Goal: Check status: Check status

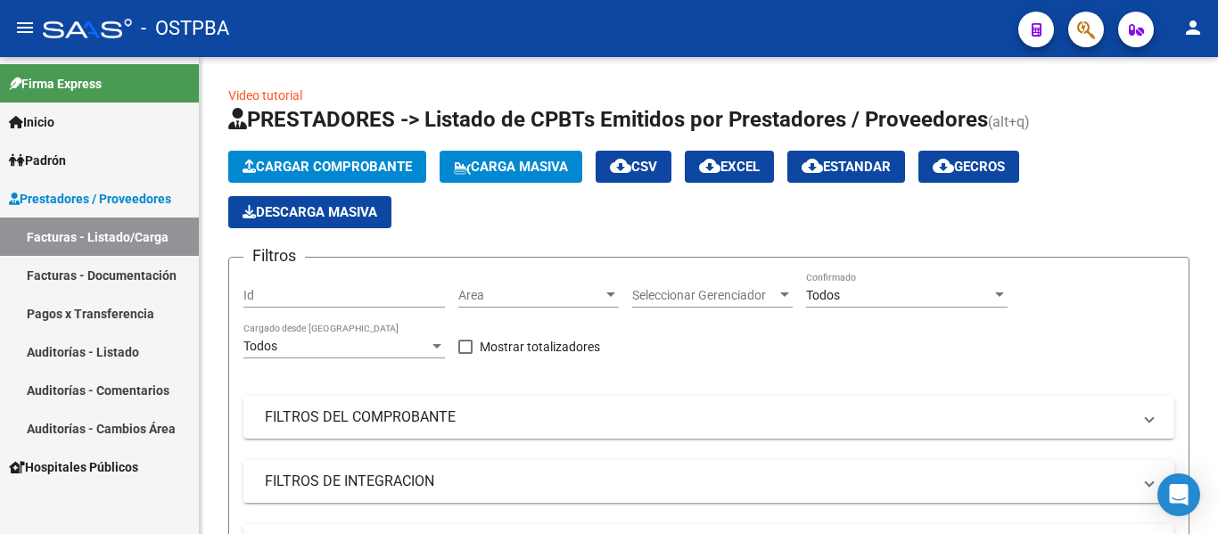
click at [91, 353] on link "Auditorías - Listado" at bounding box center [99, 352] width 199 height 38
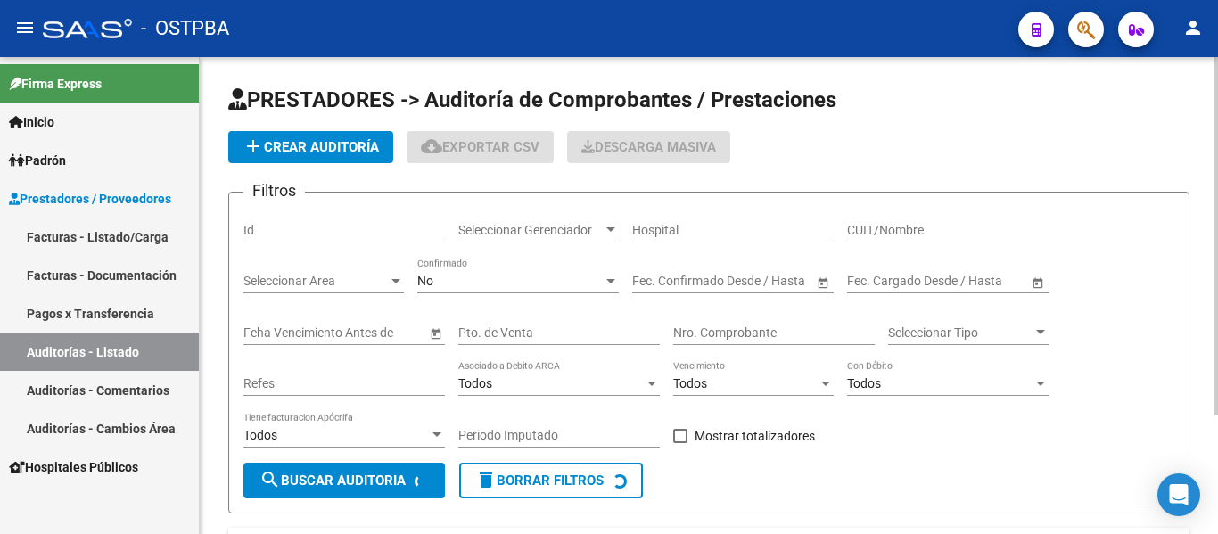
click at [564, 207] on div "Seleccionar Gerenciador Seleccionar Gerenciador" at bounding box center [538, 225] width 160 height 36
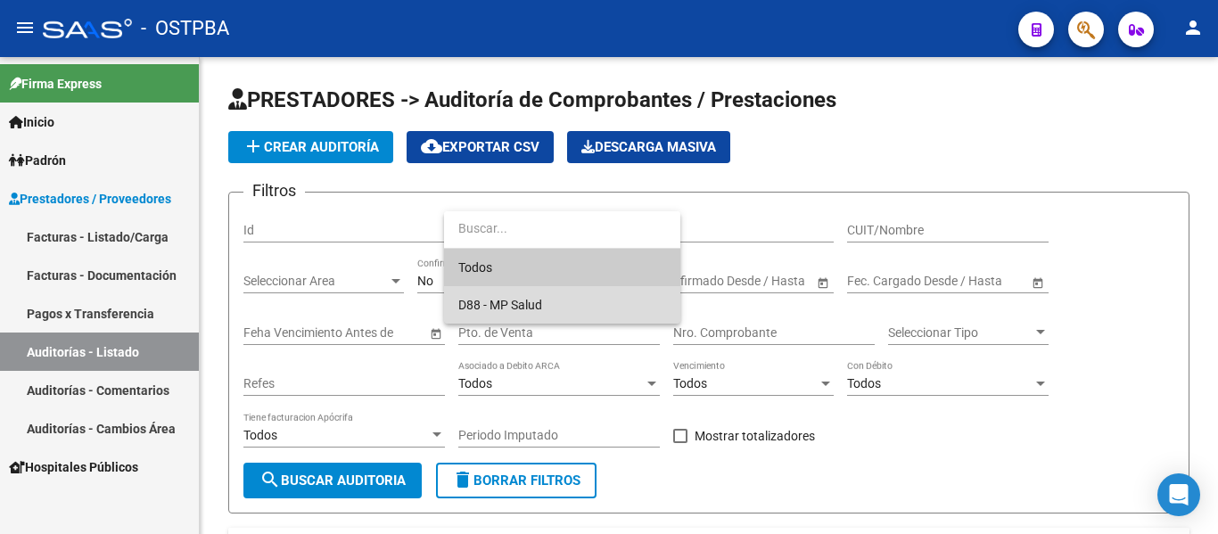
click at [465, 312] on span "D88 - MP Salud" at bounding box center [562, 304] width 208 height 37
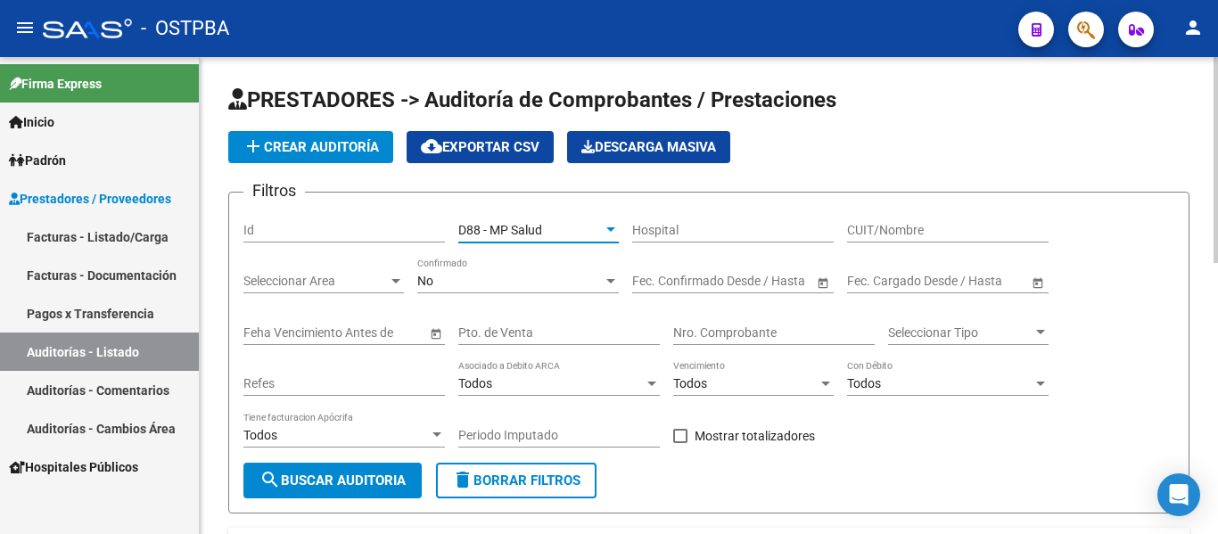
click at [447, 289] on div "No Confirmado" at bounding box center [518, 276] width 202 height 36
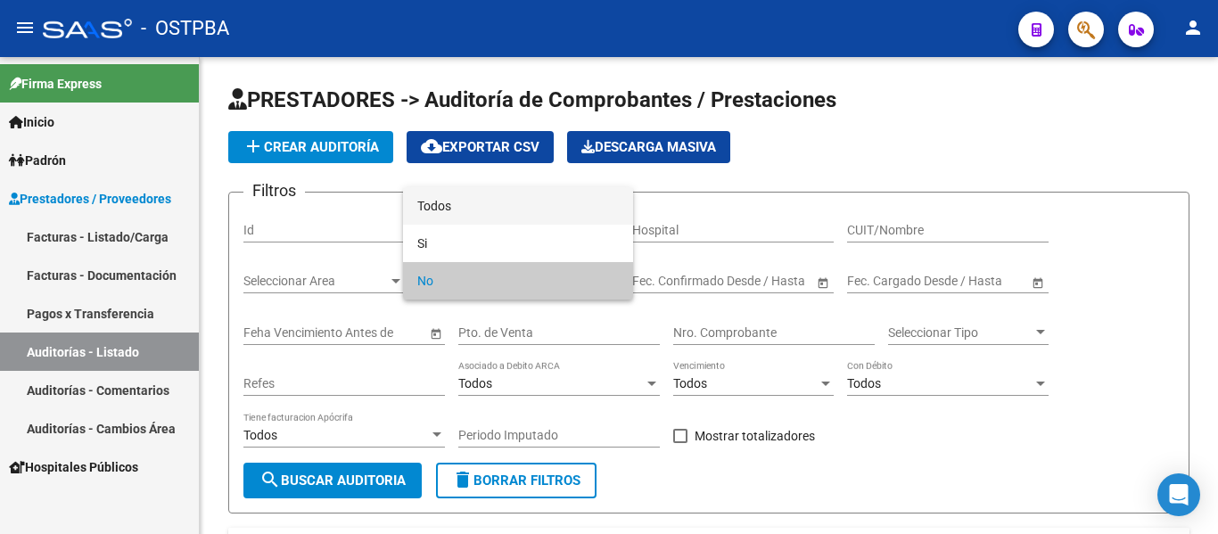
click at [447, 214] on span "Todos" at bounding box center [518, 205] width 202 height 37
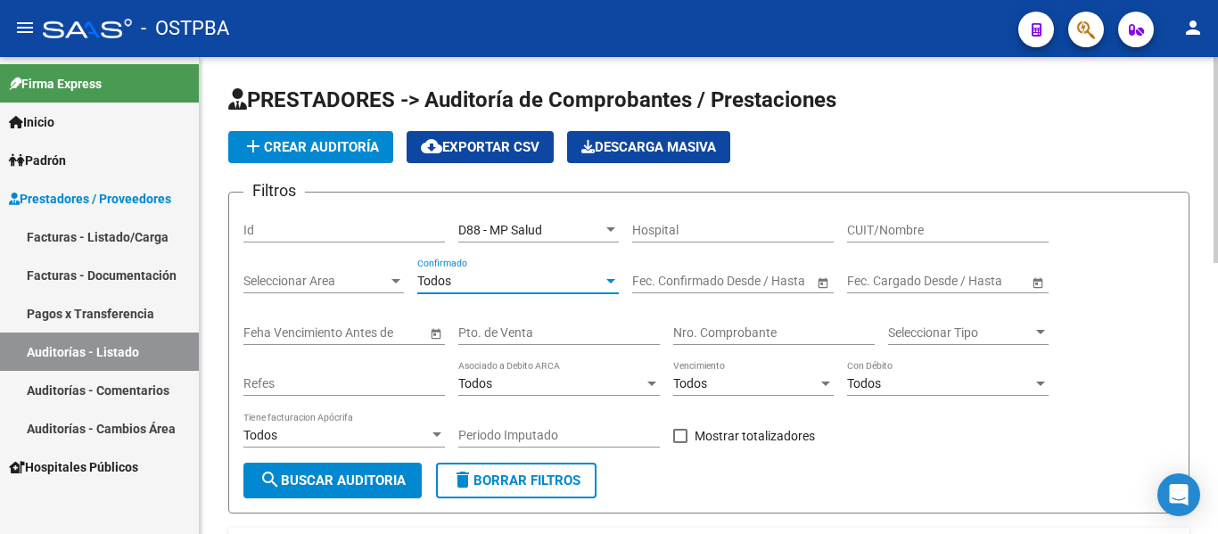
click at [745, 329] on input "Nro. Comprobante" at bounding box center [774, 332] width 202 height 15
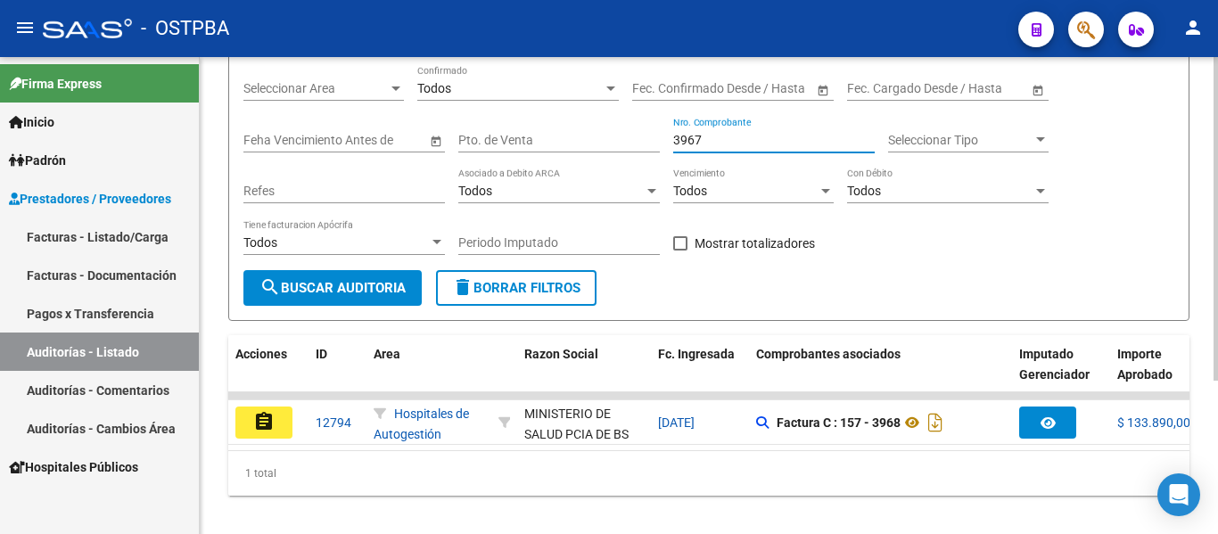
scroll to position [226, 0]
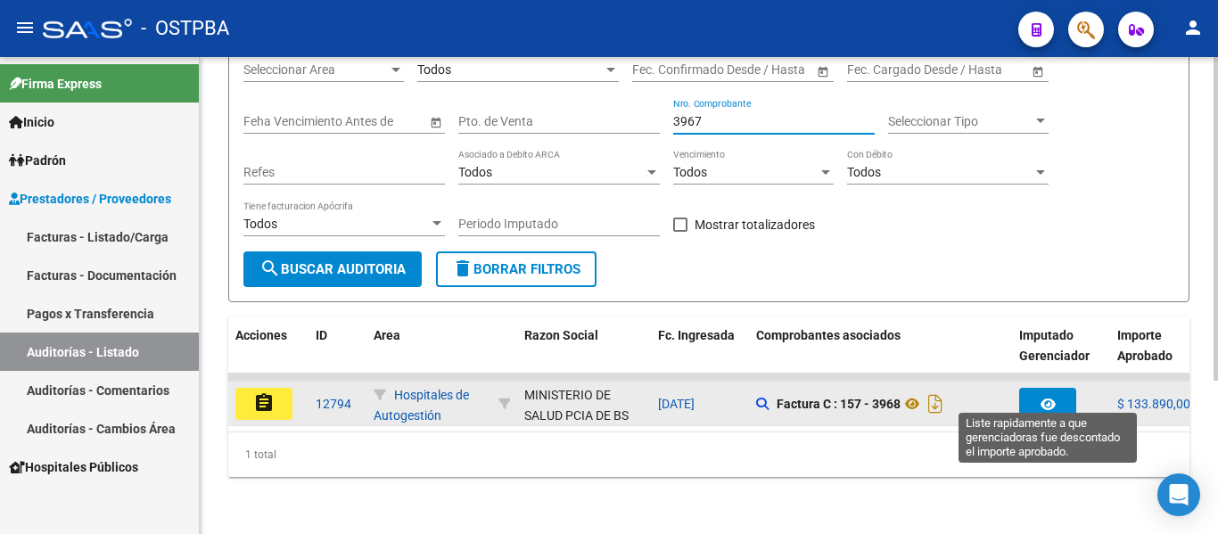
click at [1066, 397] on button "button" at bounding box center [1047, 404] width 57 height 32
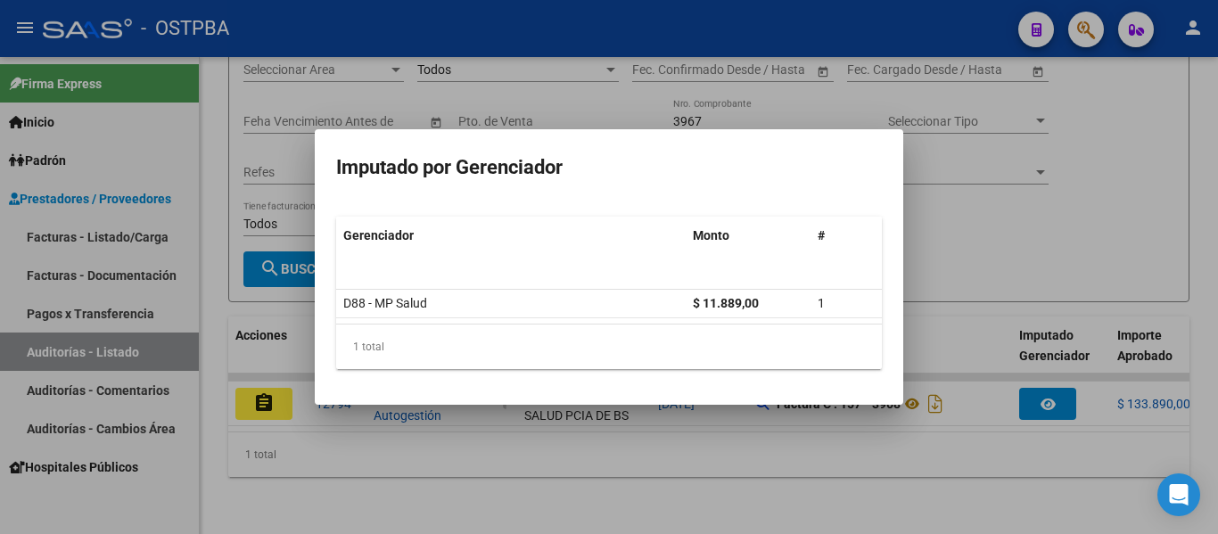
click at [935, 243] on div at bounding box center [609, 267] width 1218 height 534
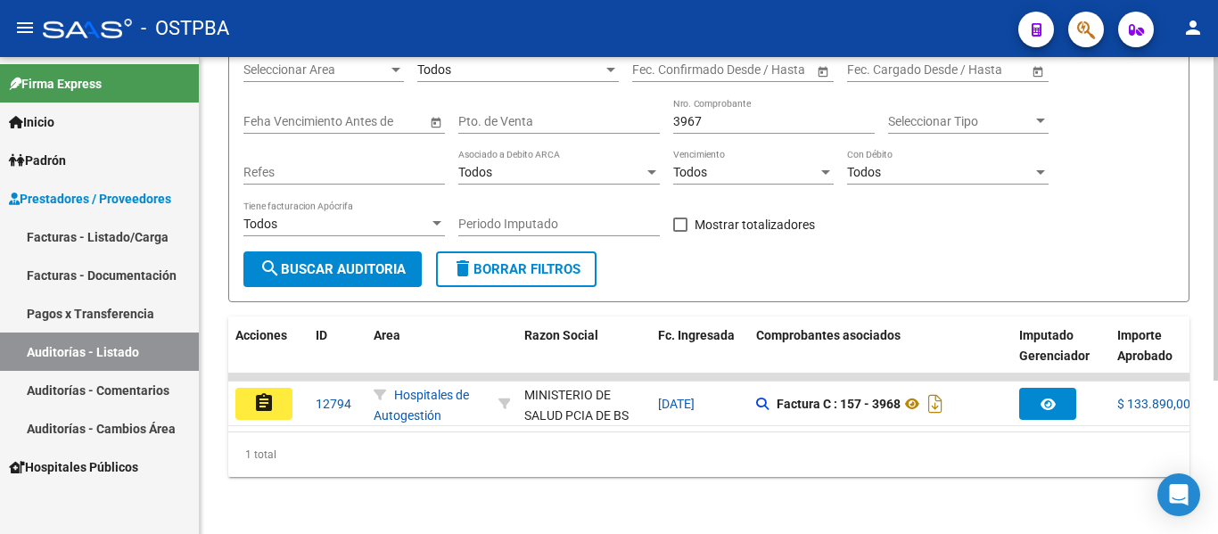
click at [703, 114] on input "3967" at bounding box center [774, 121] width 202 height 15
type input "3"
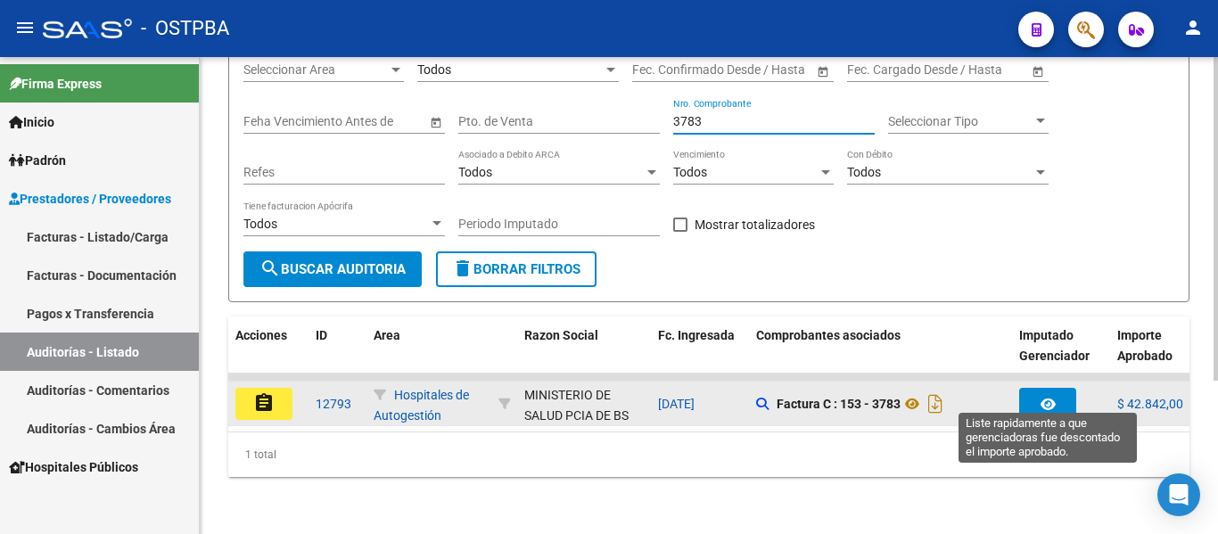
click at [1055, 398] on icon "button" at bounding box center [1048, 404] width 15 height 13
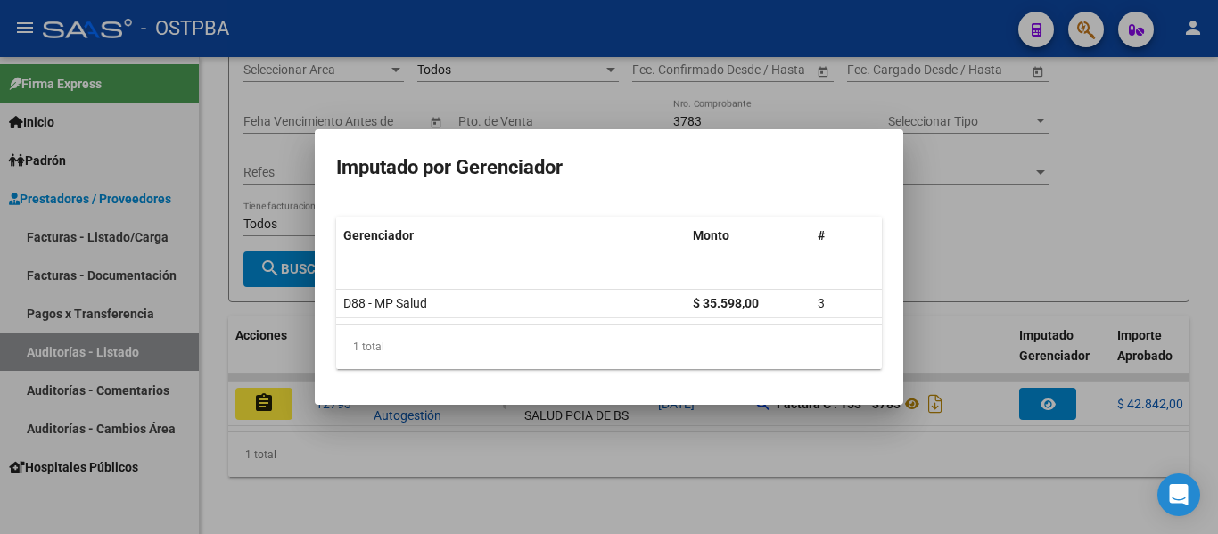
click at [1080, 236] on div at bounding box center [609, 267] width 1218 height 534
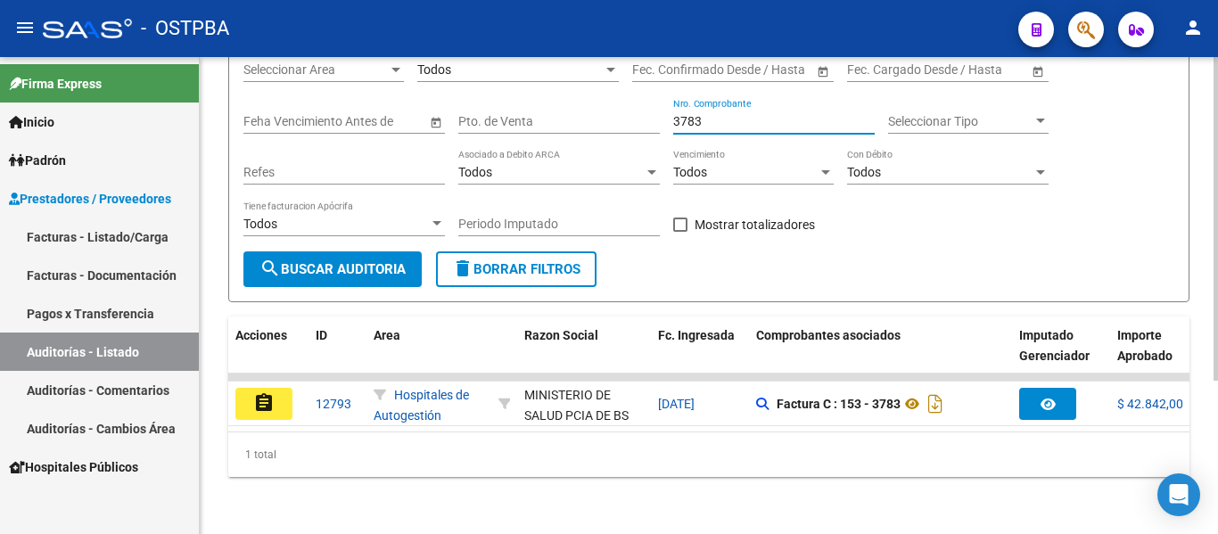
click at [734, 114] on input "3783" at bounding box center [774, 121] width 202 height 15
type input "3"
click at [829, 98] on div "Nro. Comprobante" at bounding box center [774, 116] width 202 height 36
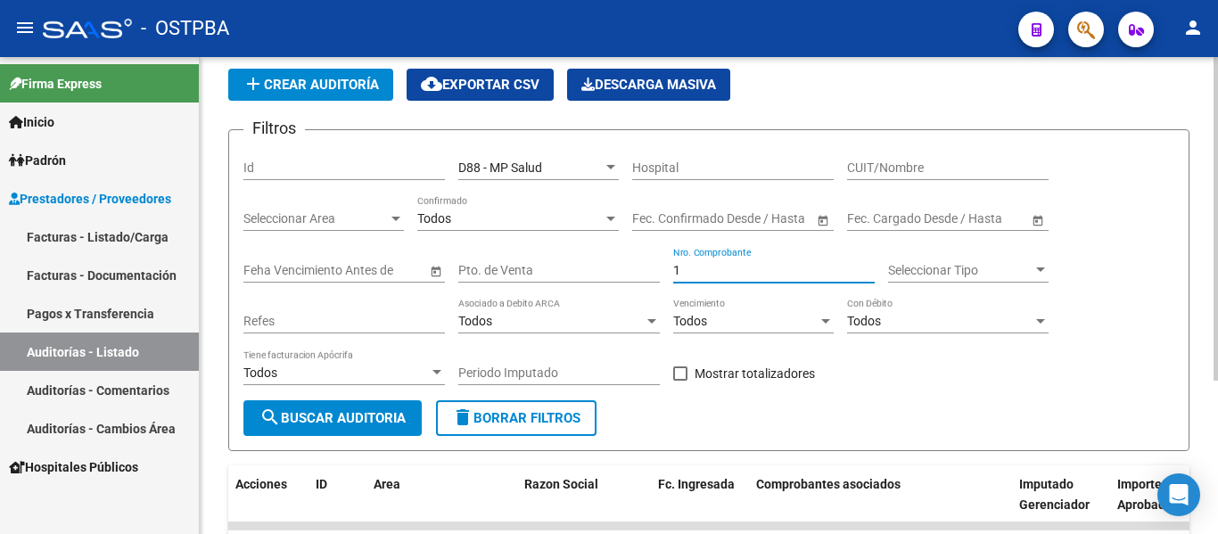
scroll to position [89, 0]
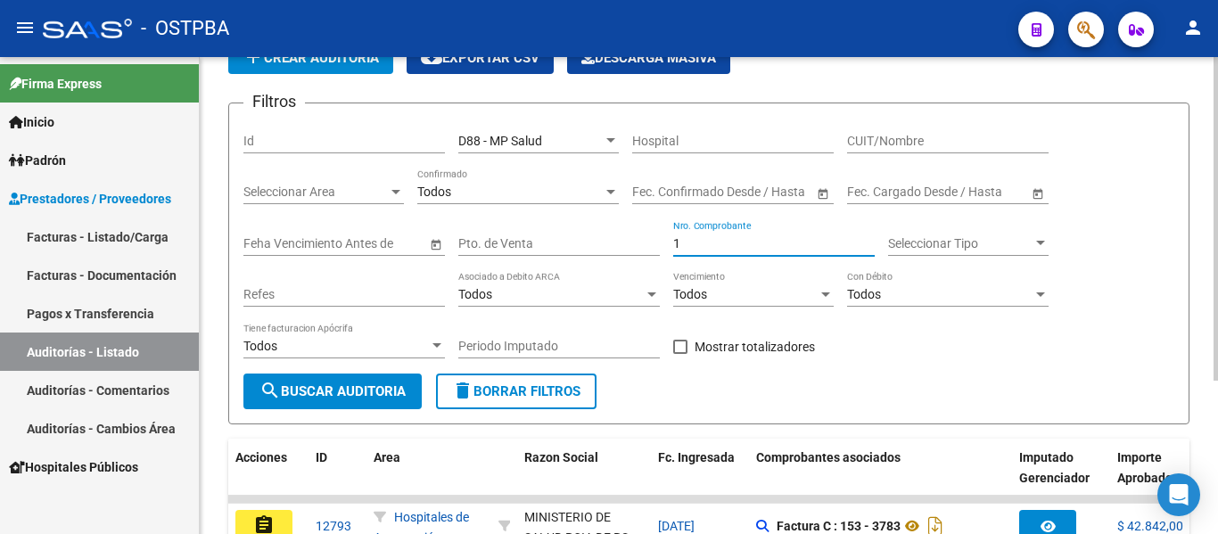
type input "1"
click at [700, 251] on div "1 Nro. Comprobante" at bounding box center [774, 238] width 202 height 36
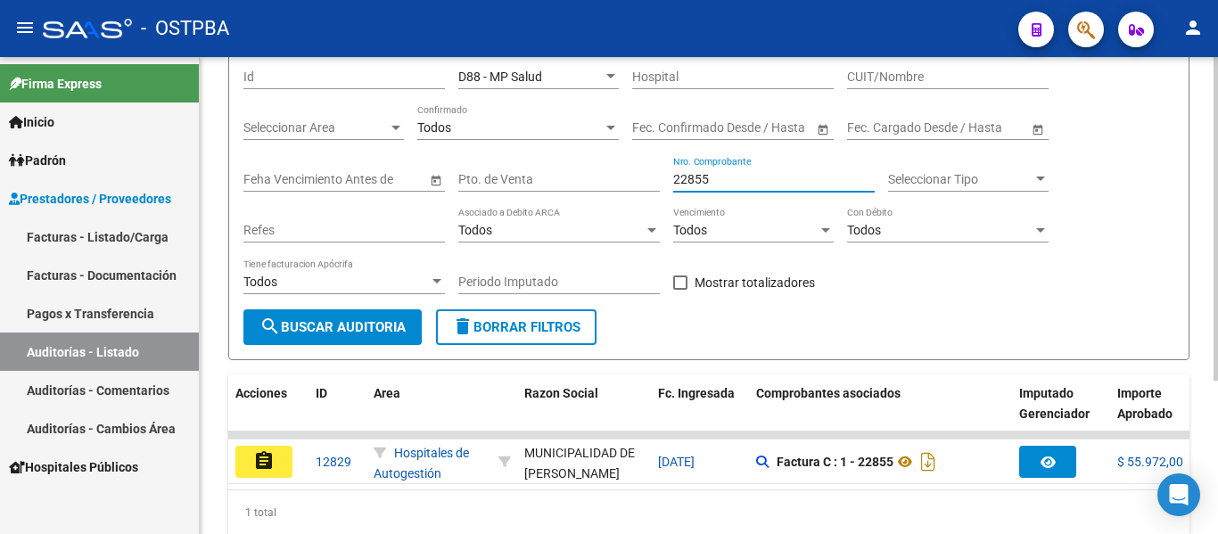
scroll to position [226, 0]
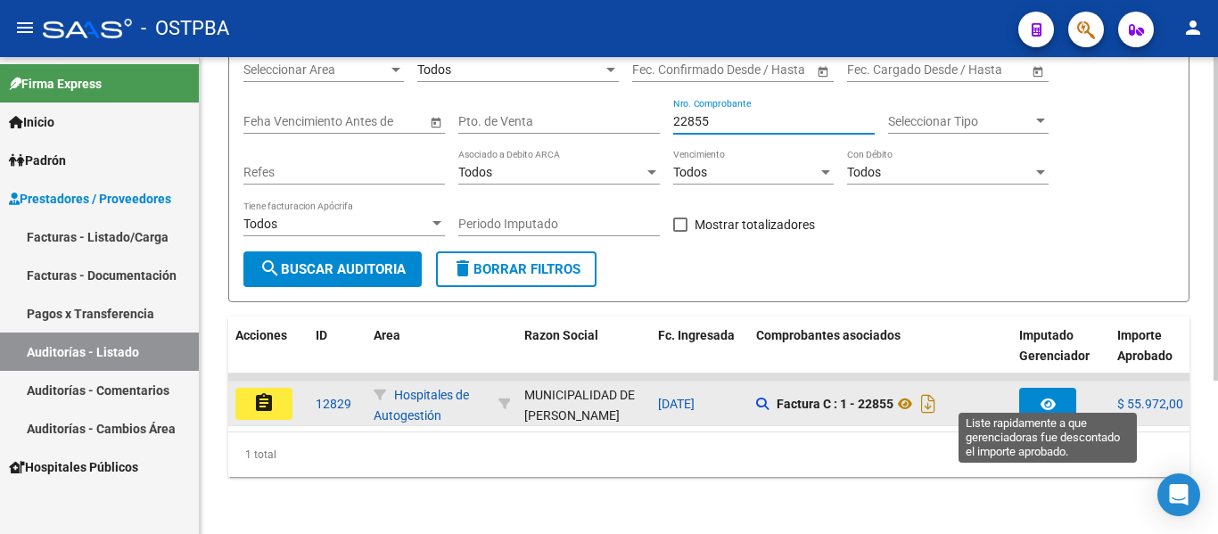
click at [1048, 399] on button "button" at bounding box center [1047, 404] width 57 height 32
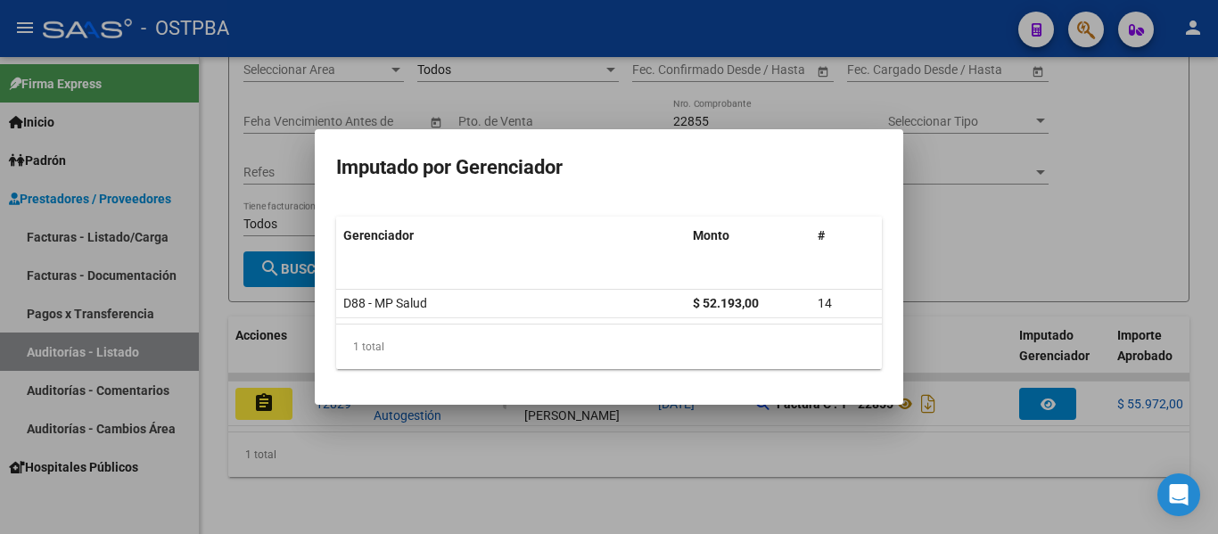
click at [1089, 198] on div at bounding box center [609, 267] width 1218 height 534
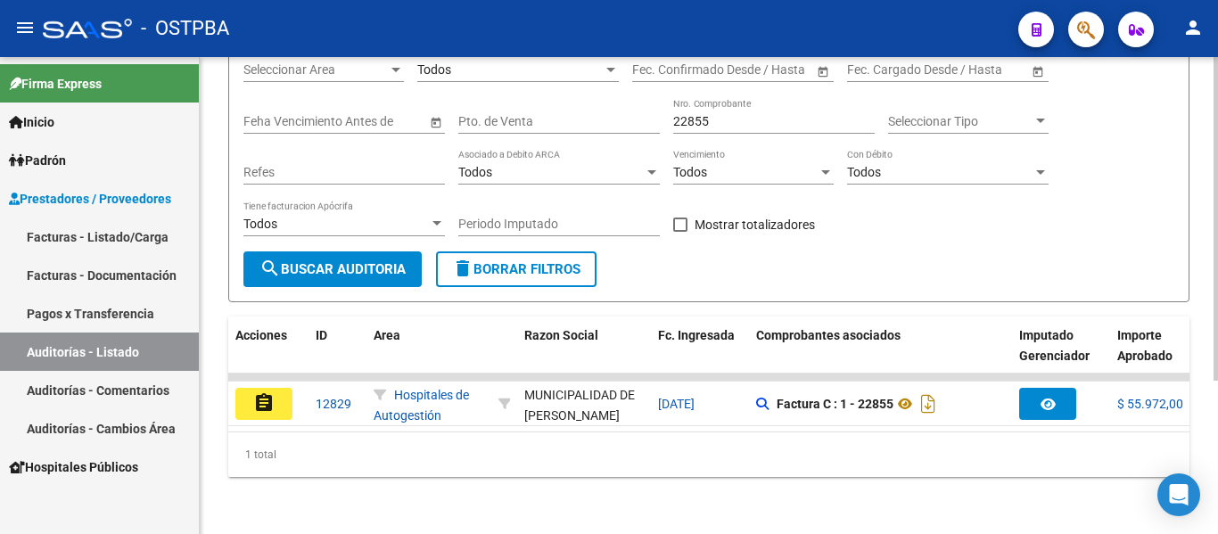
click at [731, 114] on input "22855" at bounding box center [774, 121] width 202 height 15
type input "2"
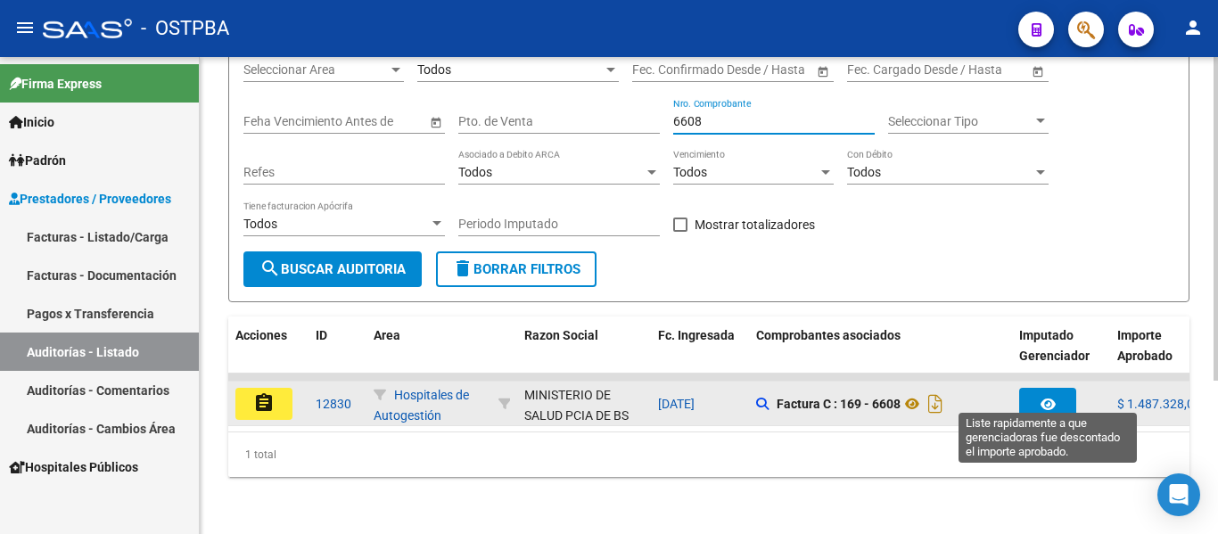
click at [1056, 388] on button "button" at bounding box center [1047, 404] width 57 height 32
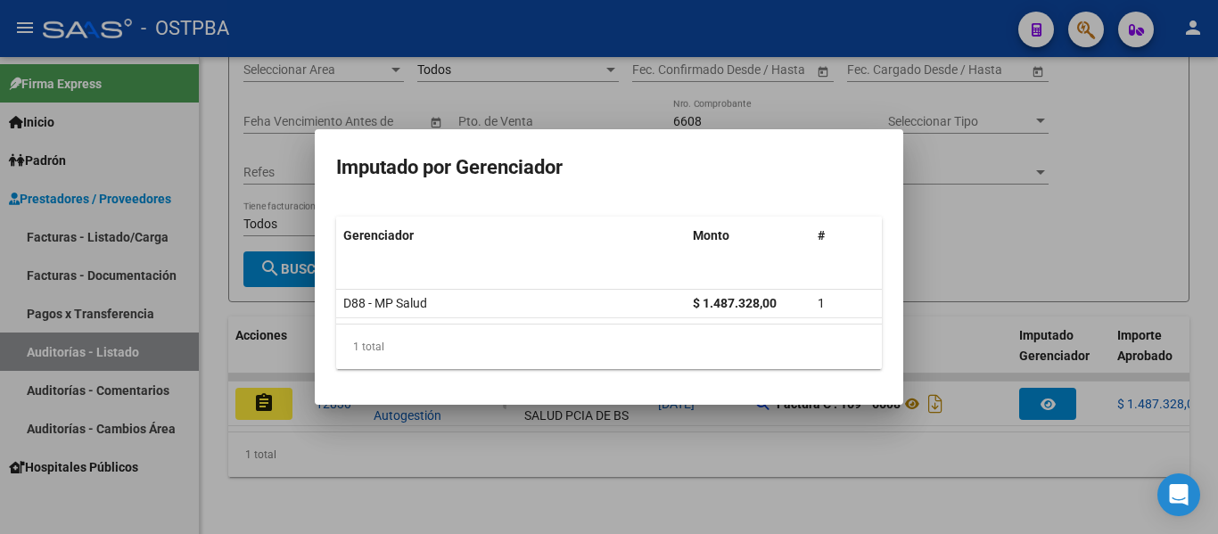
click at [1011, 268] on div at bounding box center [609, 267] width 1218 height 534
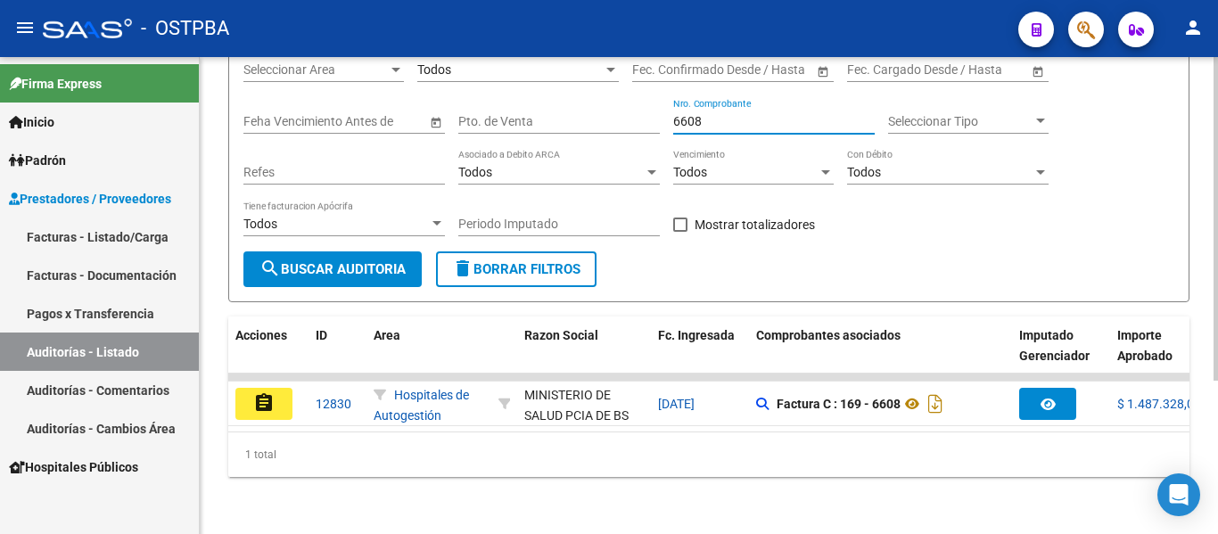
click at [749, 114] on input "6608" at bounding box center [774, 121] width 202 height 15
type input "6"
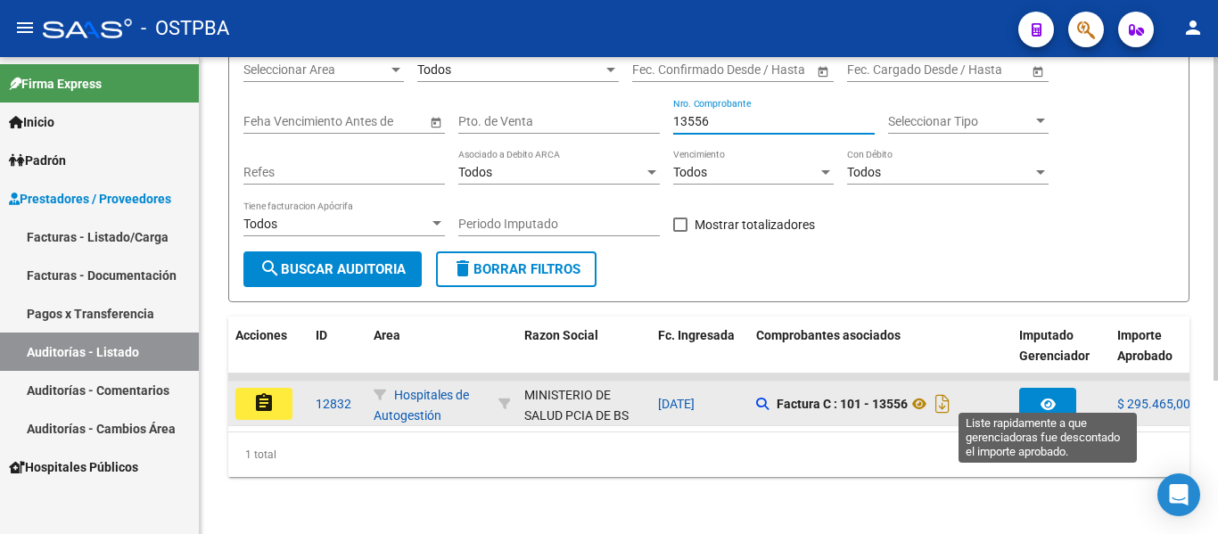
click at [1043, 398] on icon "button" at bounding box center [1048, 404] width 15 height 13
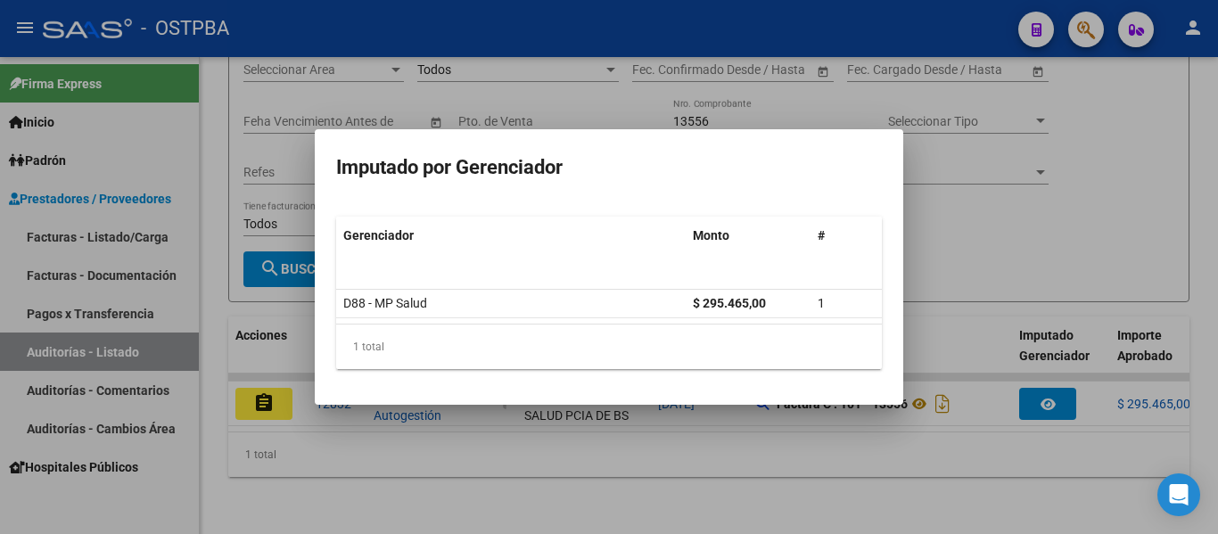
click at [1016, 195] on div at bounding box center [609, 267] width 1218 height 534
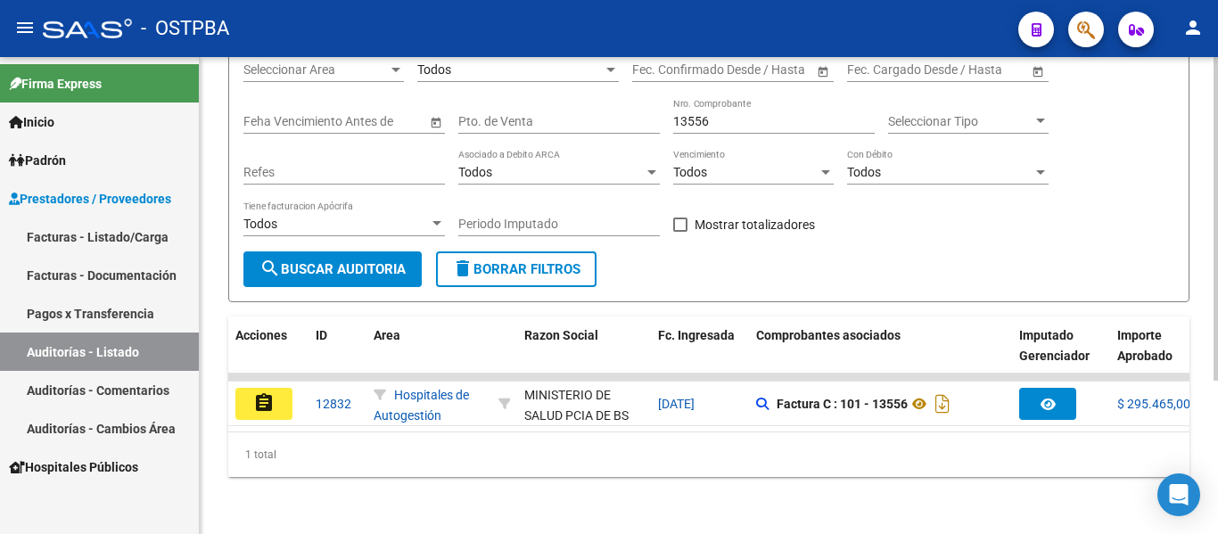
click at [748, 114] on input "13556" at bounding box center [774, 121] width 202 height 15
type input "1"
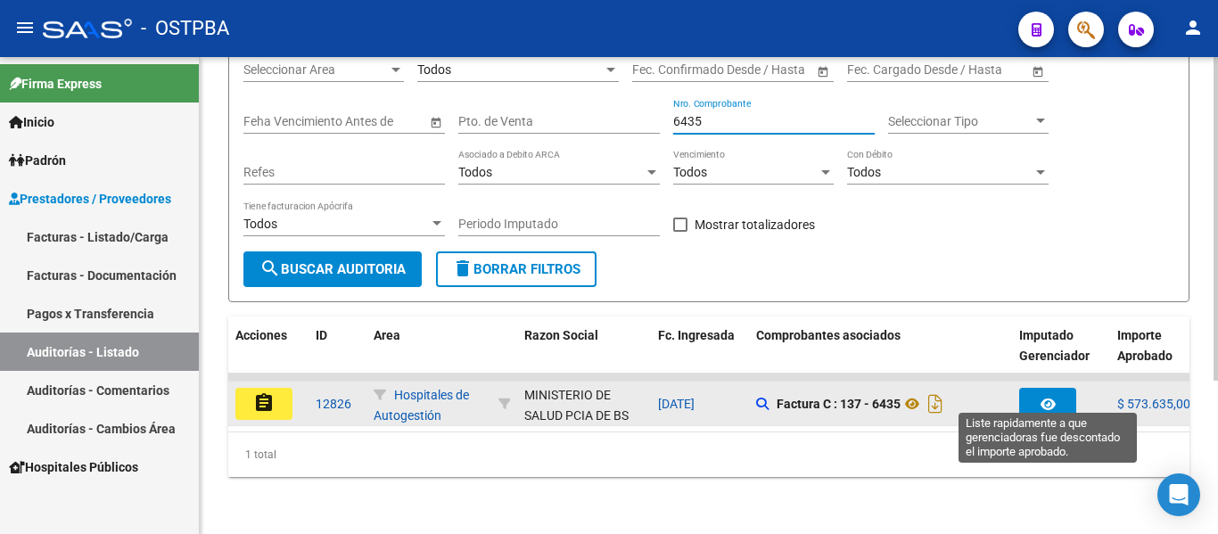
click at [1023, 390] on button "button" at bounding box center [1047, 404] width 57 height 32
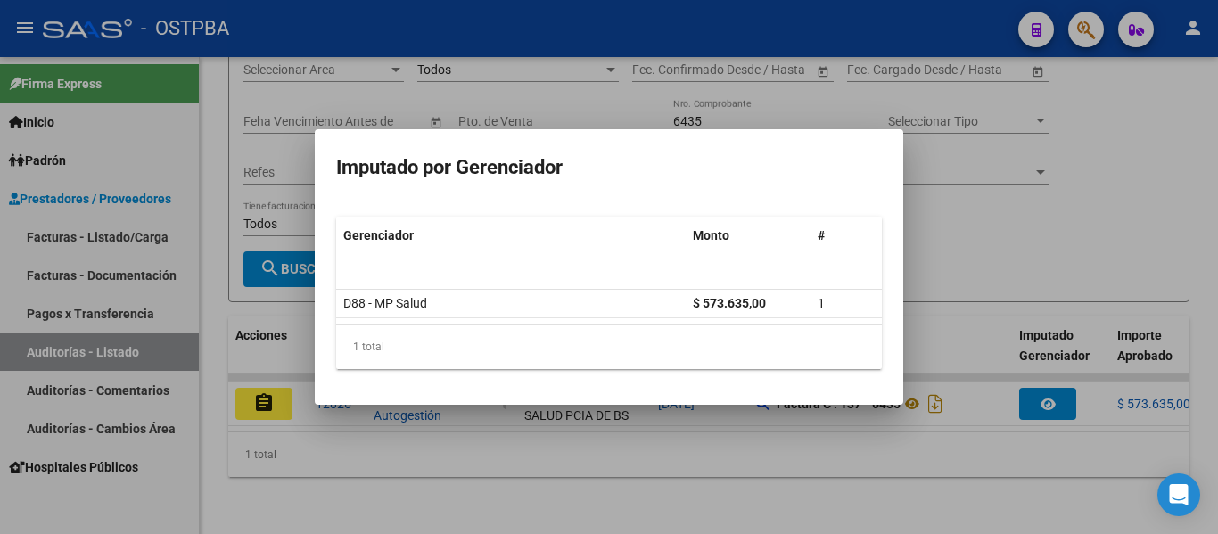
click at [1107, 226] on div at bounding box center [609, 267] width 1218 height 534
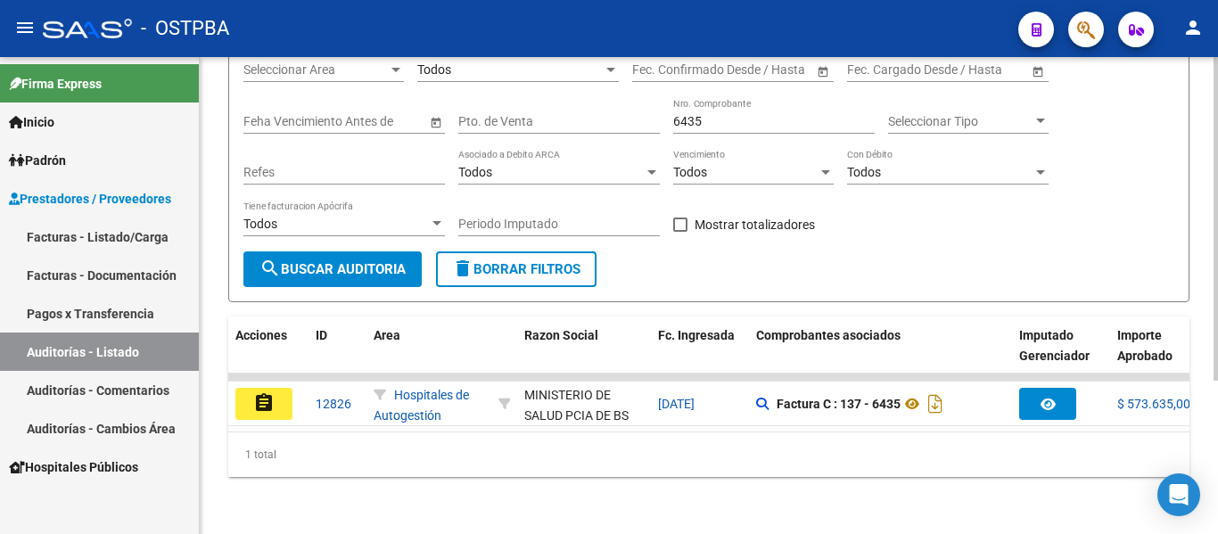
click at [720, 114] on input "6435" at bounding box center [774, 121] width 202 height 15
type input "6"
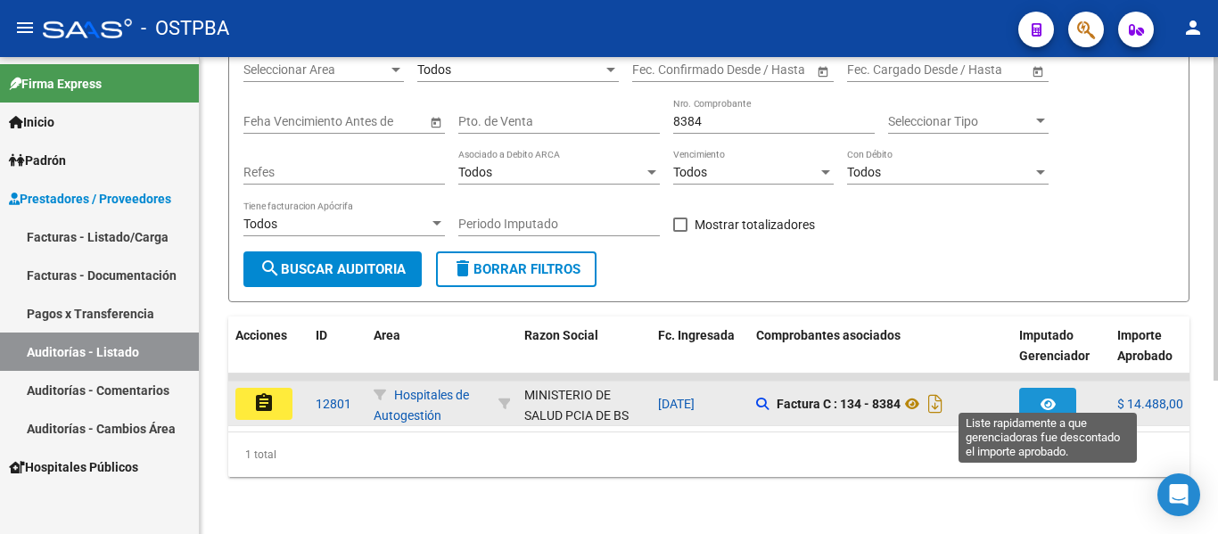
click at [1041, 401] on button "button" at bounding box center [1047, 404] width 57 height 32
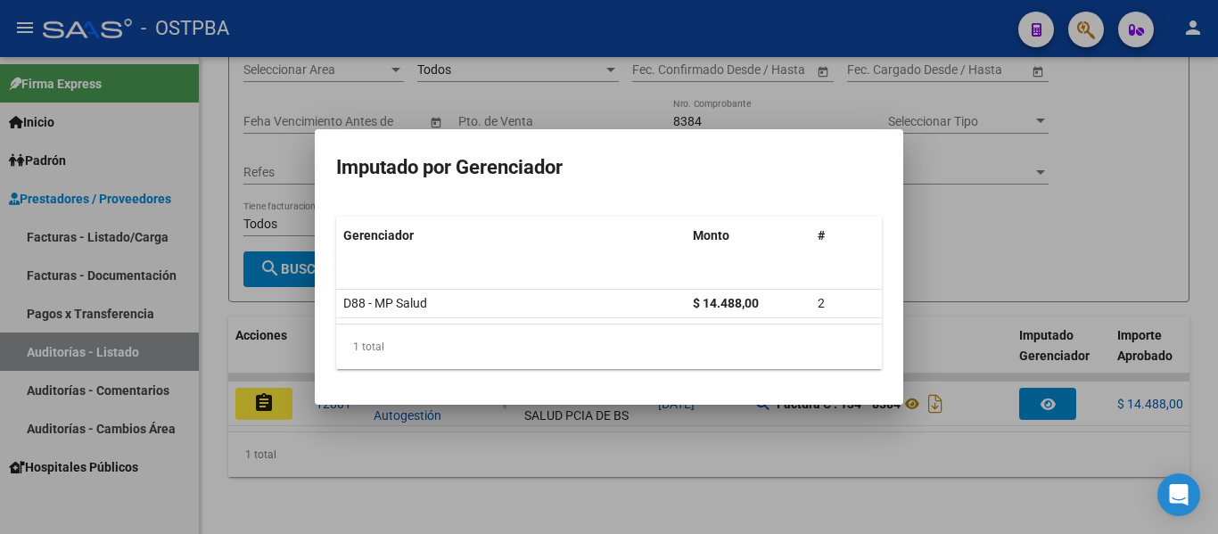
click at [1085, 210] on div at bounding box center [609, 267] width 1218 height 534
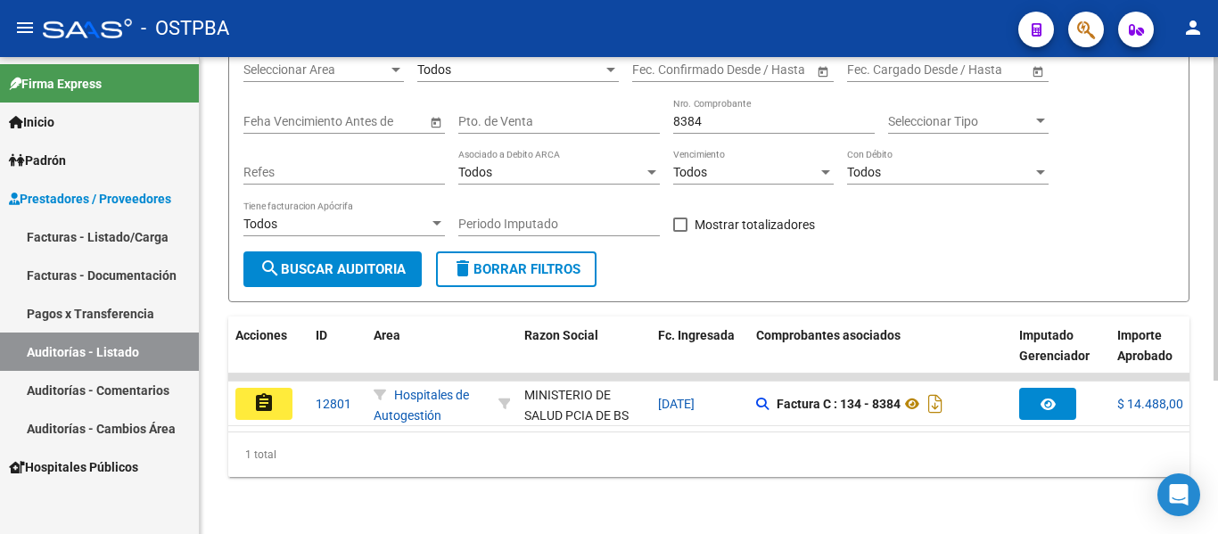
click at [716, 114] on input "8384" at bounding box center [774, 121] width 202 height 15
type input "8"
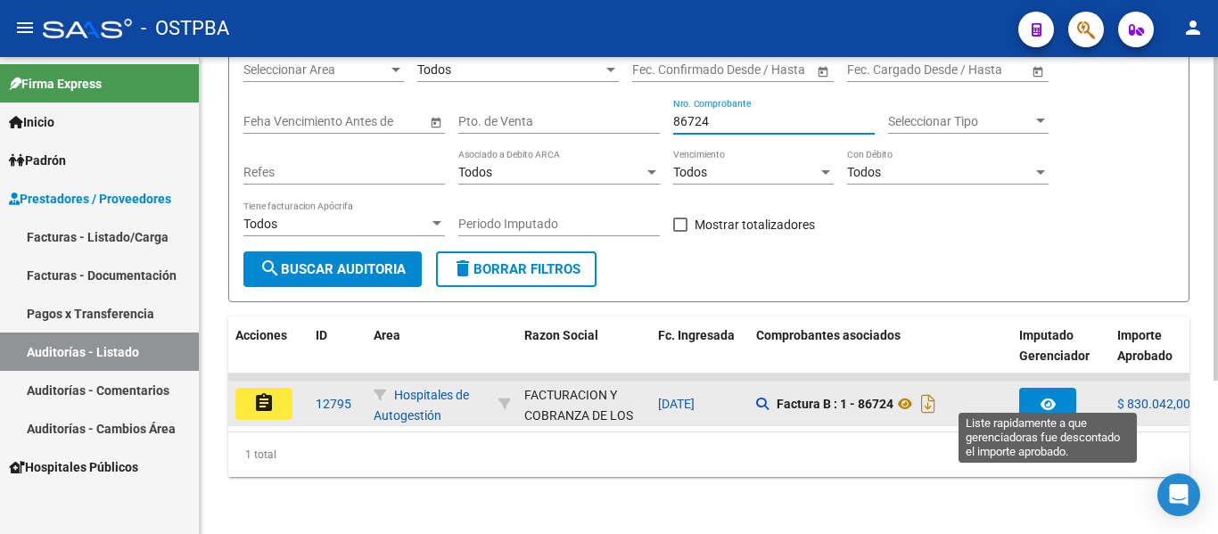
click at [1054, 398] on icon "button" at bounding box center [1048, 404] width 15 height 13
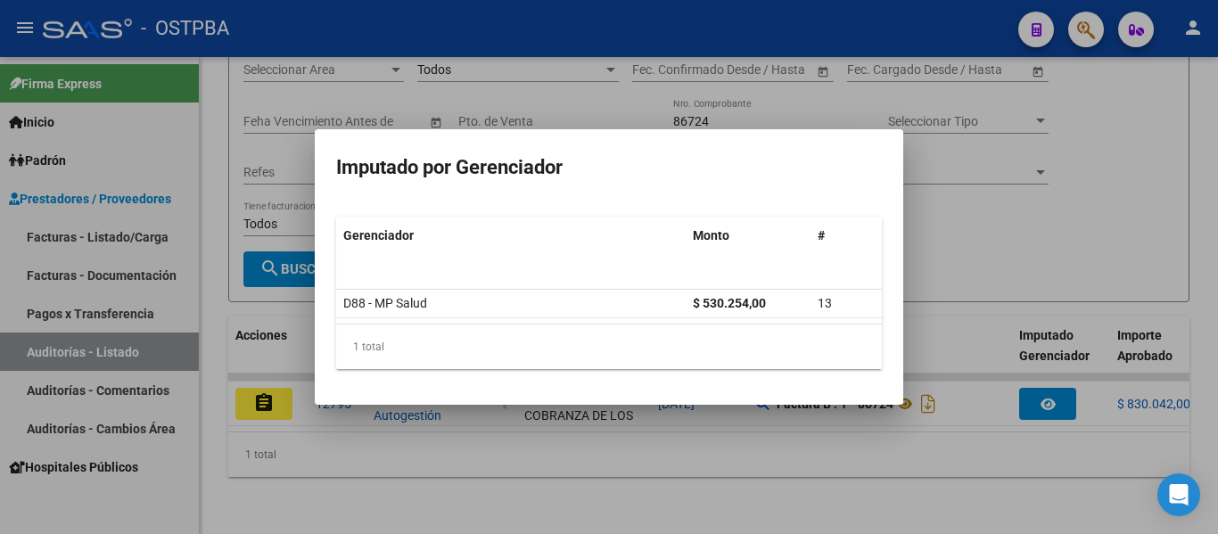
click at [1046, 256] on div at bounding box center [609, 267] width 1218 height 534
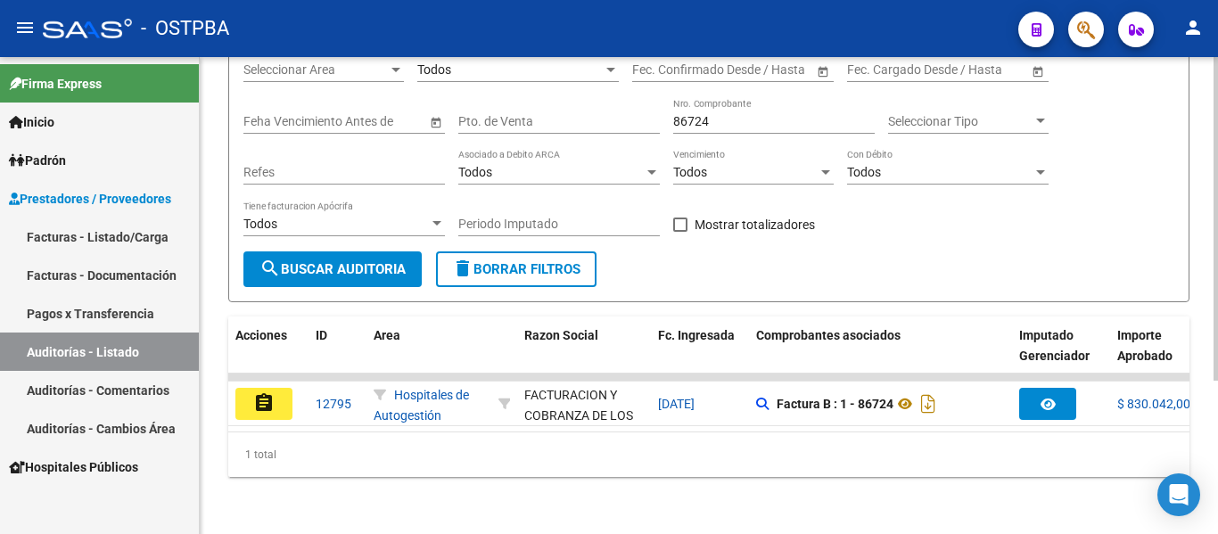
click at [731, 114] on input "86724" at bounding box center [774, 121] width 202 height 15
type input "8"
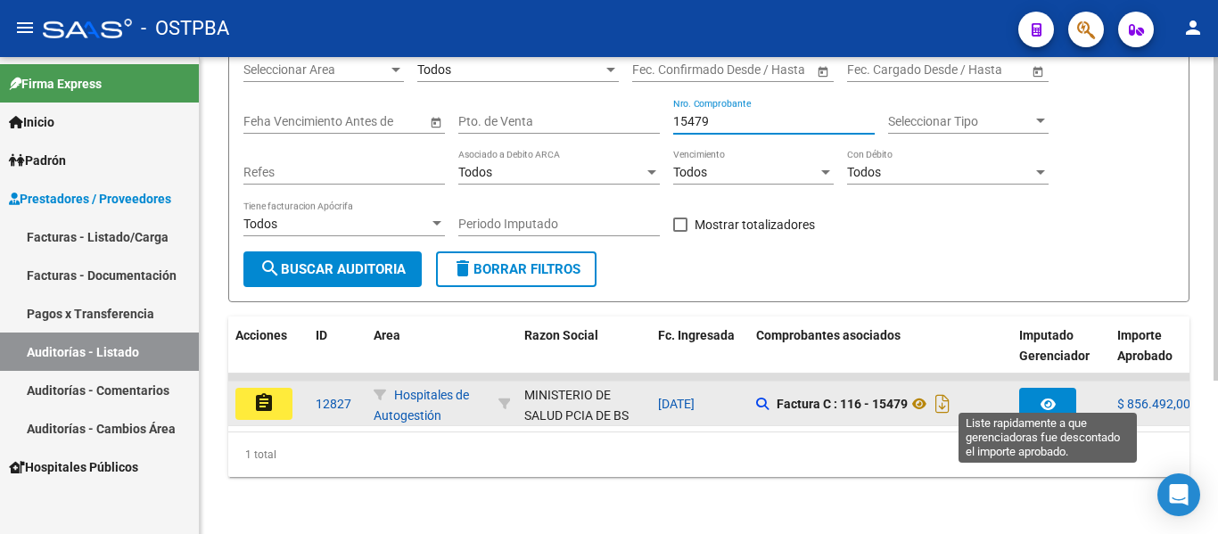
type input "15479"
click at [1060, 388] on button "button" at bounding box center [1047, 404] width 57 height 32
